Goal: Check status: Check status

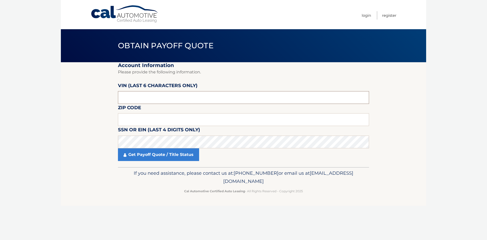
click at [147, 98] on input "text" at bounding box center [243, 97] width 251 height 13
type input "242208"
click at [131, 123] on input "text" at bounding box center [243, 119] width 251 height 13
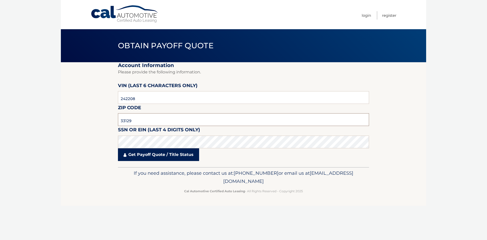
type input "33129"
click at [150, 151] on link "Get Payoff Quote / Title Status" at bounding box center [158, 154] width 81 height 13
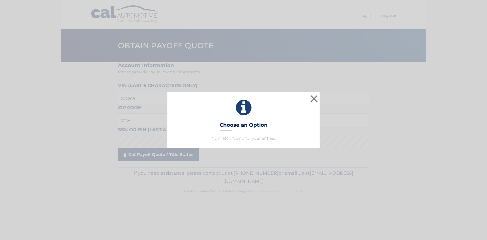
click at [158, 159] on div "× Choose an Option No match found for your entries. This is what you see on sec…" at bounding box center [243, 120] width 487 height 240
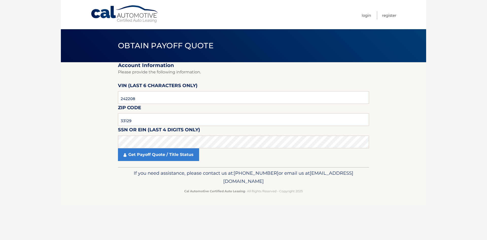
click at [85, 144] on section "Account Information Please provide the following information. [PERSON_NAME] (la…" at bounding box center [243, 114] width 365 height 105
click at [84, 138] on section "Account Information Please provide the following information. [PERSON_NAME] (la…" at bounding box center [243, 114] width 365 height 105
drag, startPoint x: 137, startPoint y: 116, endPoint x: 101, endPoint y: 119, distance: 36.1
click at [103, 118] on section "Account Information Please provide the following information. [PERSON_NAME] (la…" at bounding box center [243, 114] width 365 height 105
drag, startPoint x: 141, startPoint y: 99, endPoint x: 28, endPoint y: 90, distance: 113.2
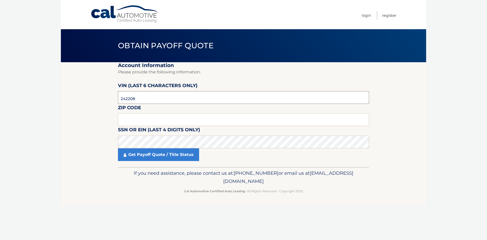
click at [28, 90] on body "Cal Automotive Menu Login Register Obtain Payoff Quote" at bounding box center [243, 120] width 487 height 240
type input "024208"
click at [126, 119] on input "text" at bounding box center [243, 119] width 251 height 13
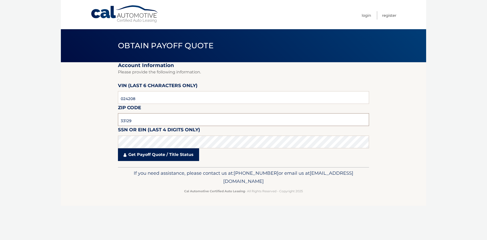
type input "33129"
click at [143, 155] on link "Get Payoff Quote / Title Status" at bounding box center [158, 154] width 81 height 13
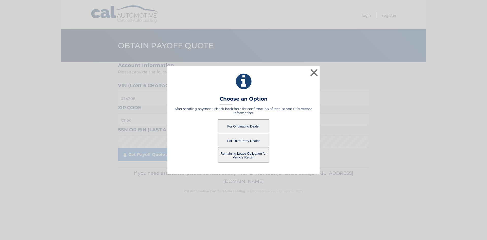
click at [243, 127] on button "For Originating Dealer" at bounding box center [243, 126] width 51 height 14
click at [240, 125] on button "For Originating Dealer" at bounding box center [243, 126] width 51 height 14
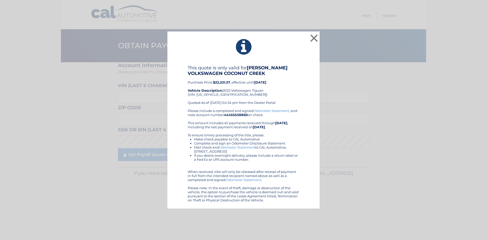
click at [232, 179] on link "Odometer Statement" at bounding box center [243, 179] width 36 height 4
